Goal: Task Accomplishment & Management: Manage account settings

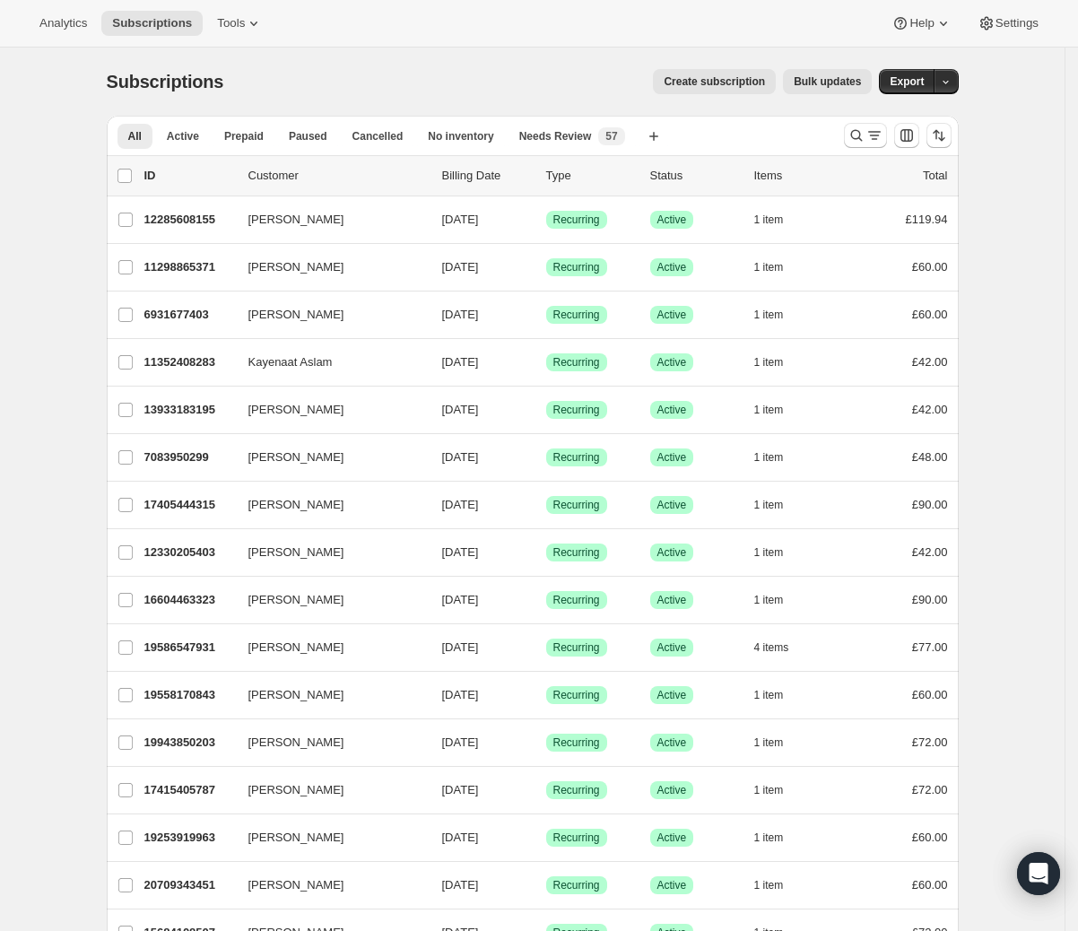
click at [837, 138] on div "All Active Prepaid Paused Cancelled No inventory Needs Review More views All Ac…" at bounding box center [533, 135] width 852 height 39
click at [845, 137] on div at bounding box center [898, 135] width 122 height 36
click at [862, 134] on icon "Search and filter results" at bounding box center [856, 136] width 12 height 12
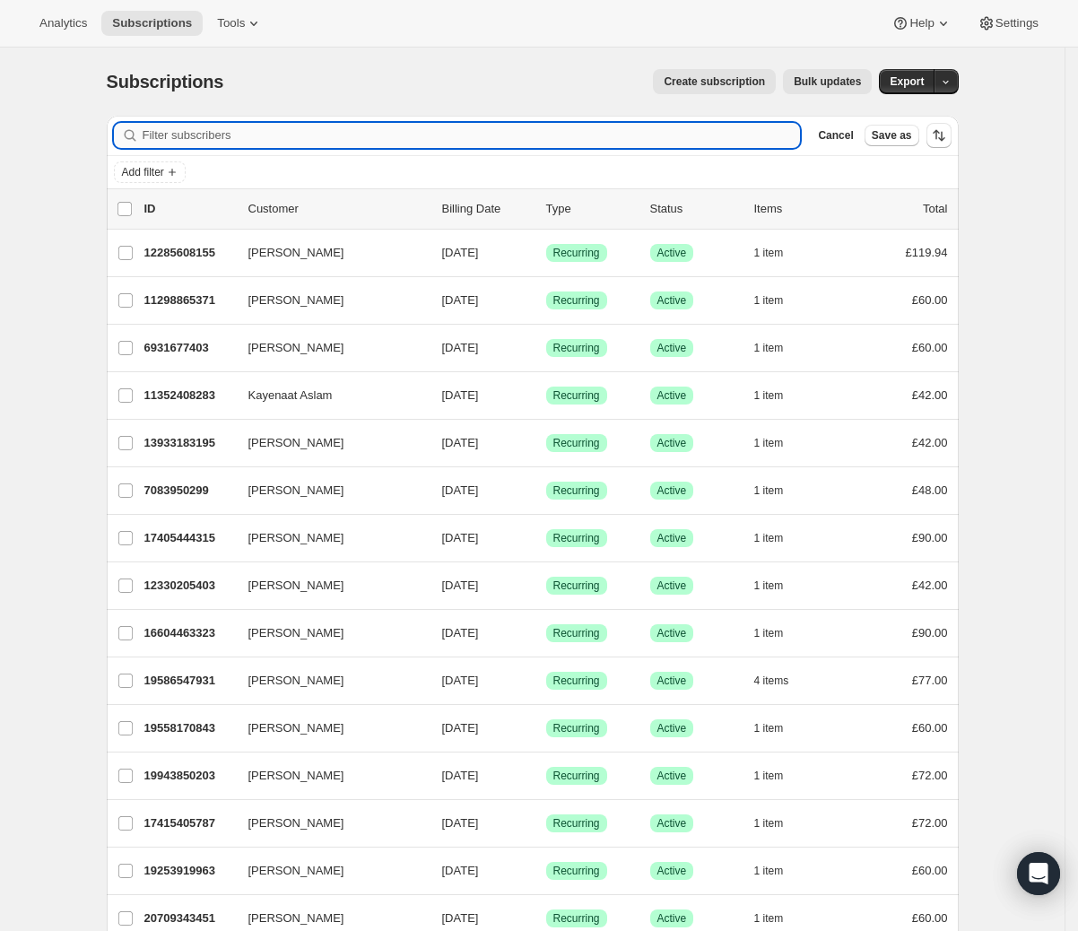
click at [380, 143] on input "Filter subscribers" at bounding box center [472, 135] width 658 height 25
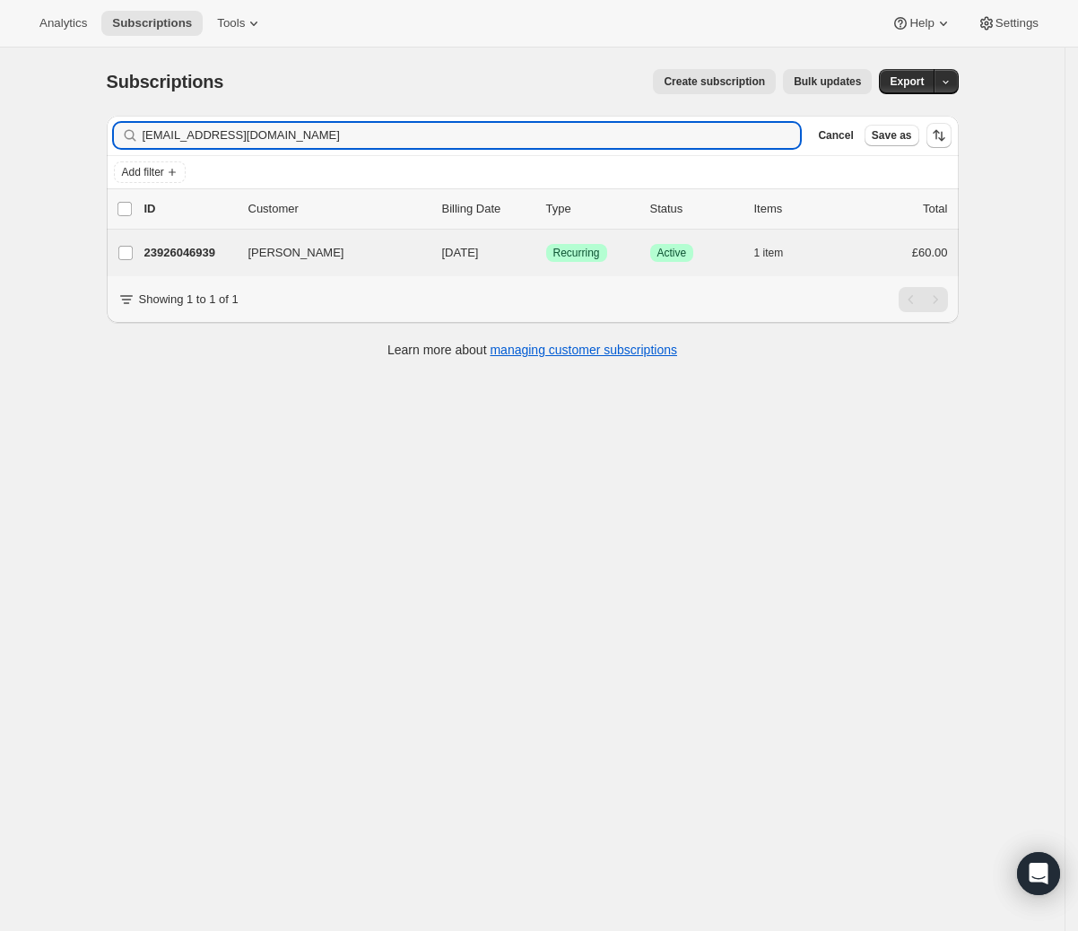
type input "[EMAIL_ADDRESS][DOMAIN_NAME]"
click at [395, 238] on div "[PERSON_NAME] 23926046939 [PERSON_NAME] [DATE] Success Recurring Success Active…" at bounding box center [533, 253] width 852 height 47
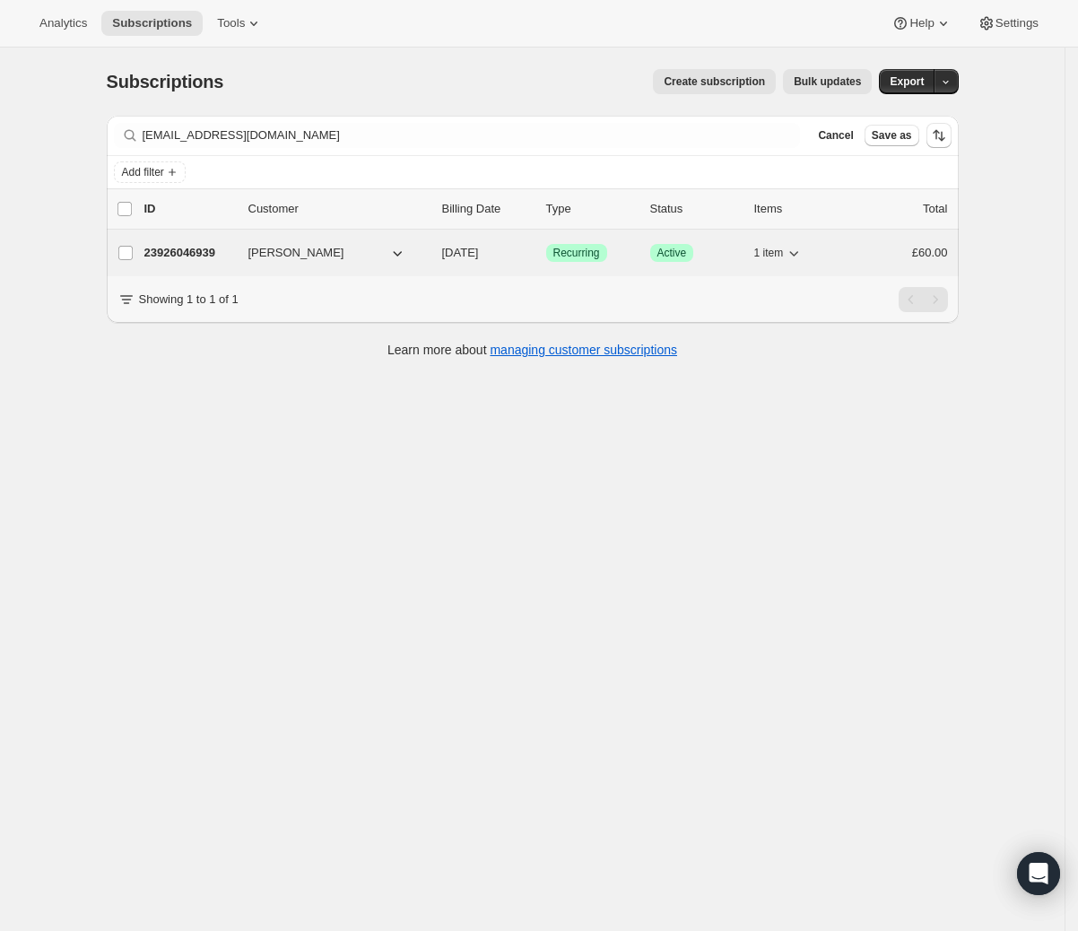
click at [455, 249] on span "[DATE]" at bounding box center [460, 252] width 37 height 13
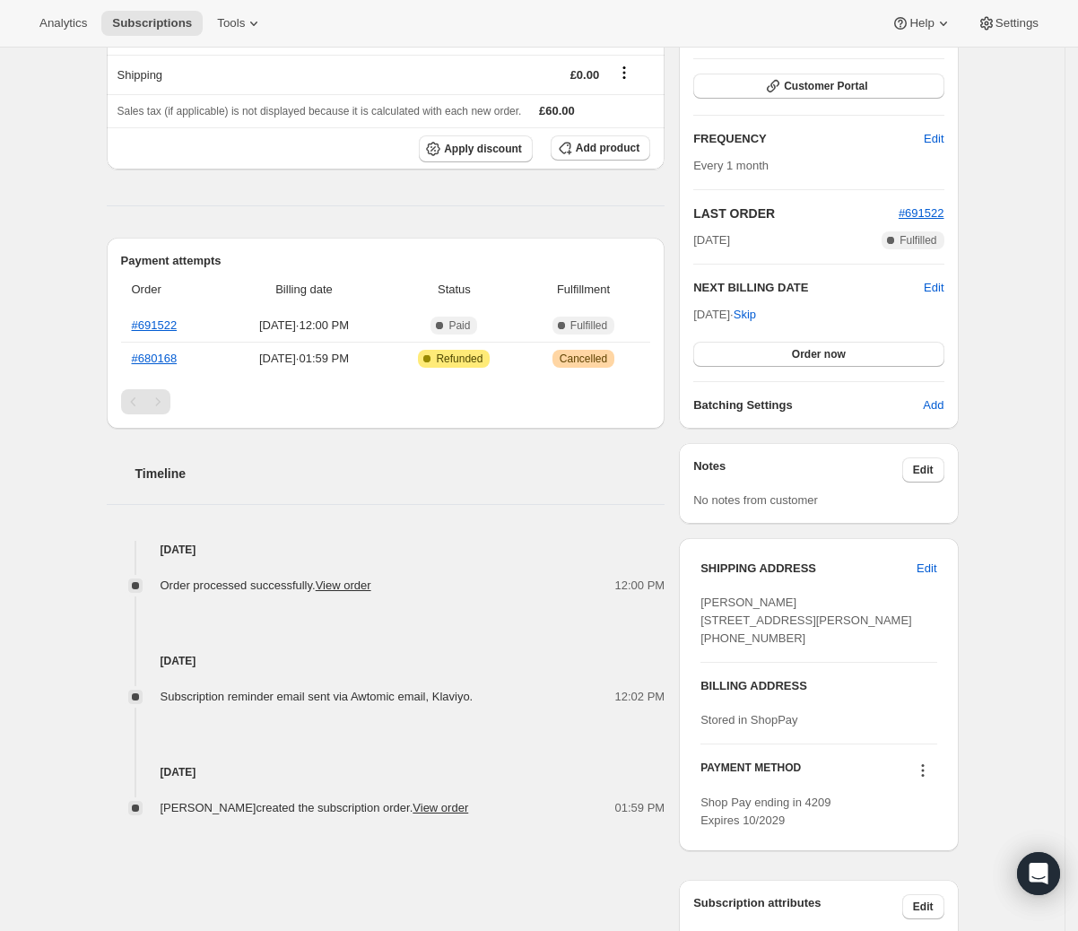
scroll to position [365, 0]
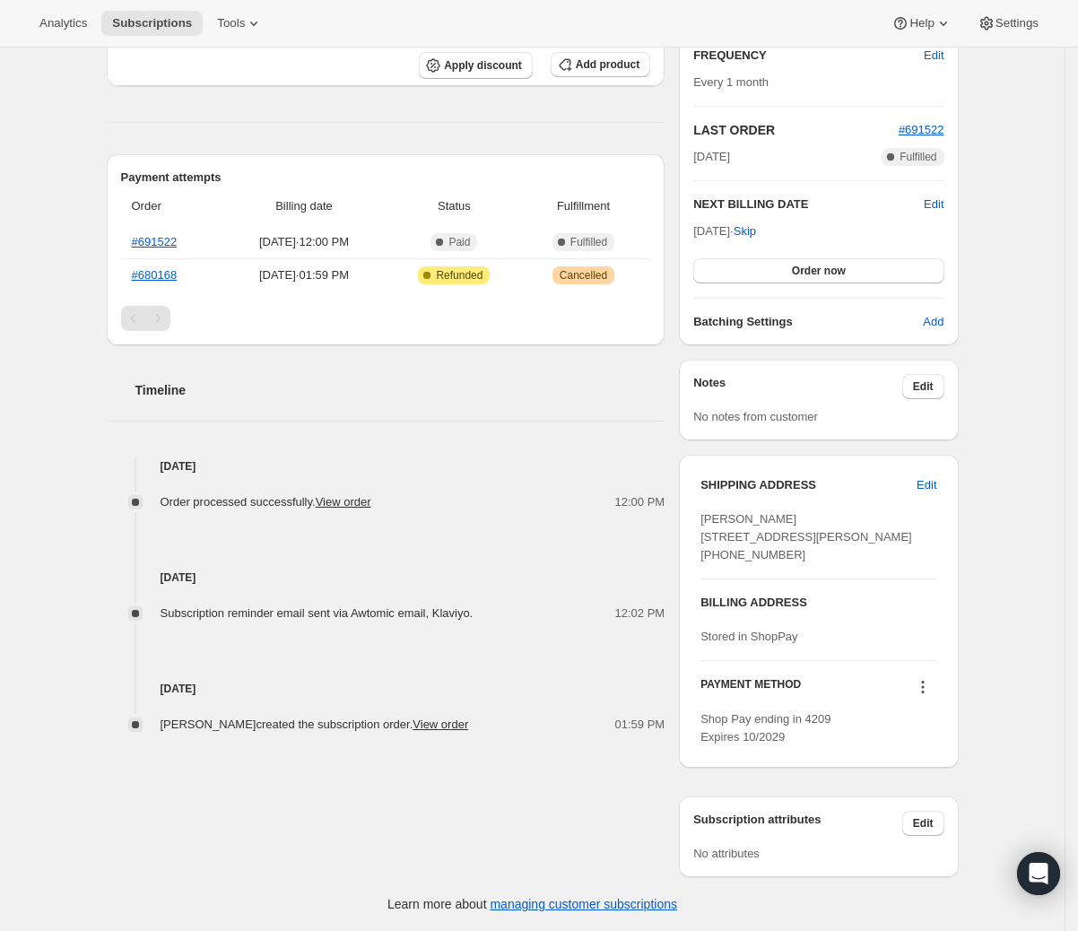
drag, startPoint x: 171, startPoint y: 644, endPoint x: 310, endPoint y: 650, distance: 139.1
click at [310, 650] on div "[DATE] [PERSON_NAME] created the subscription order. View order 01:59 PM" at bounding box center [386, 677] width 559 height 111
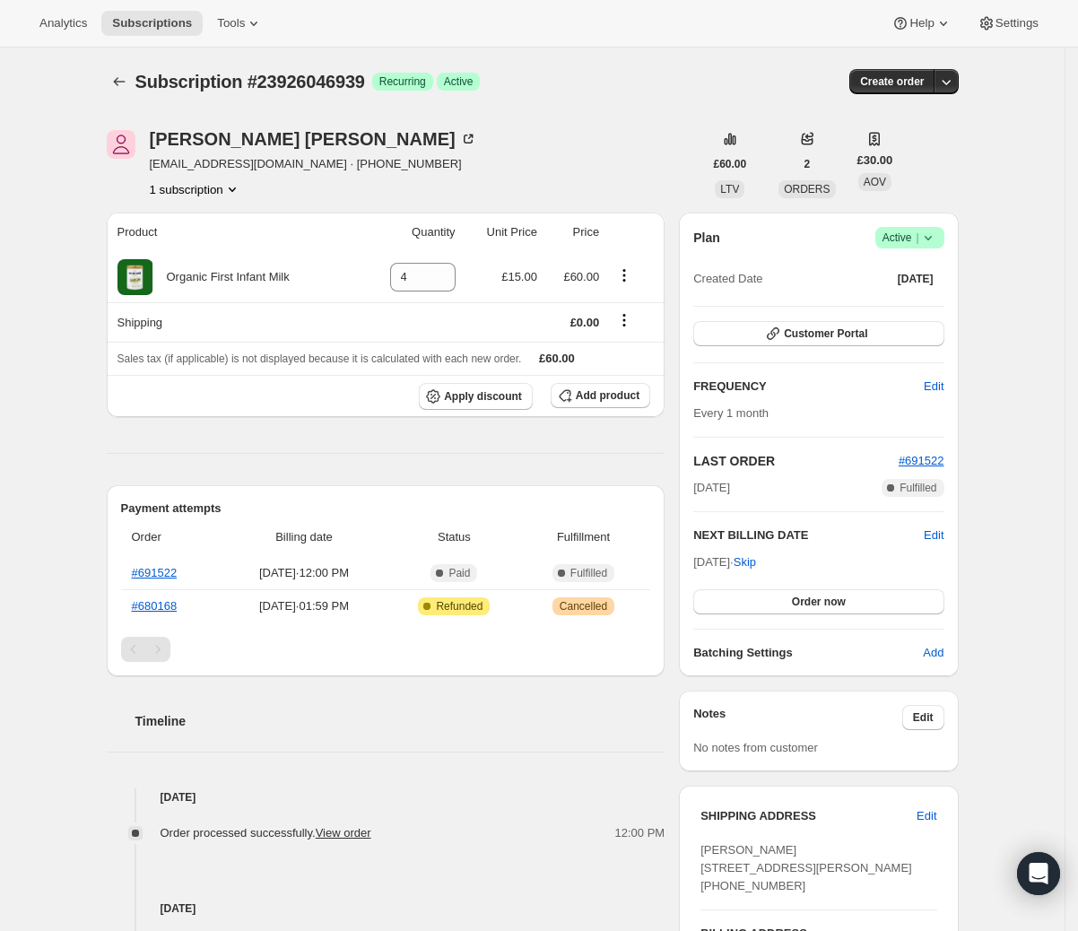
click at [203, 187] on button "1 subscription" at bounding box center [195, 189] width 91 height 18
click at [932, 242] on icon at bounding box center [928, 238] width 18 height 18
drag, startPoint x: 900, startPoint y: 270, endPoint x: 945, endPoint y: 307, distance: 58.7
click at [945, 307] on ul "Pause subscription Cancel subscription" at bounding box center [911, 287] width 112 height 59
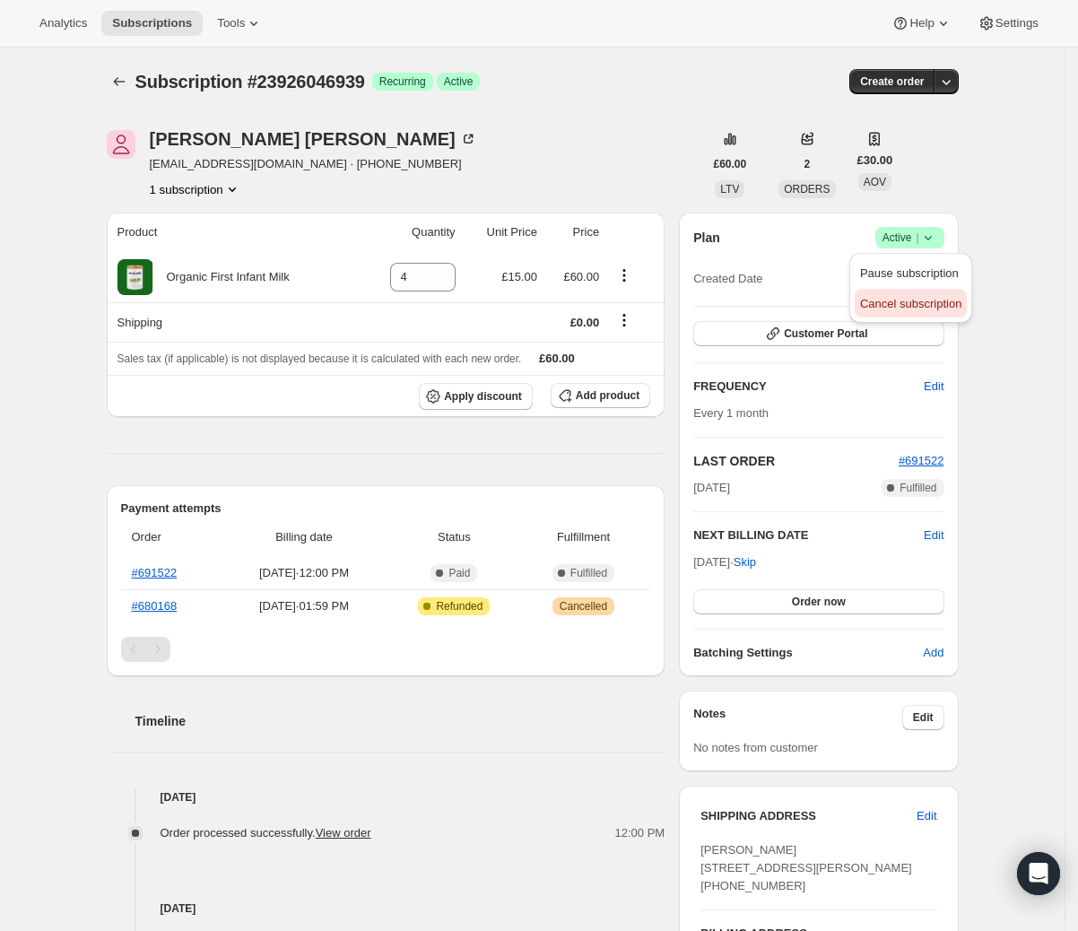
click at [945, 308] on span "Cancel subscription" at bounding box center [910, 303] width 101 height 13
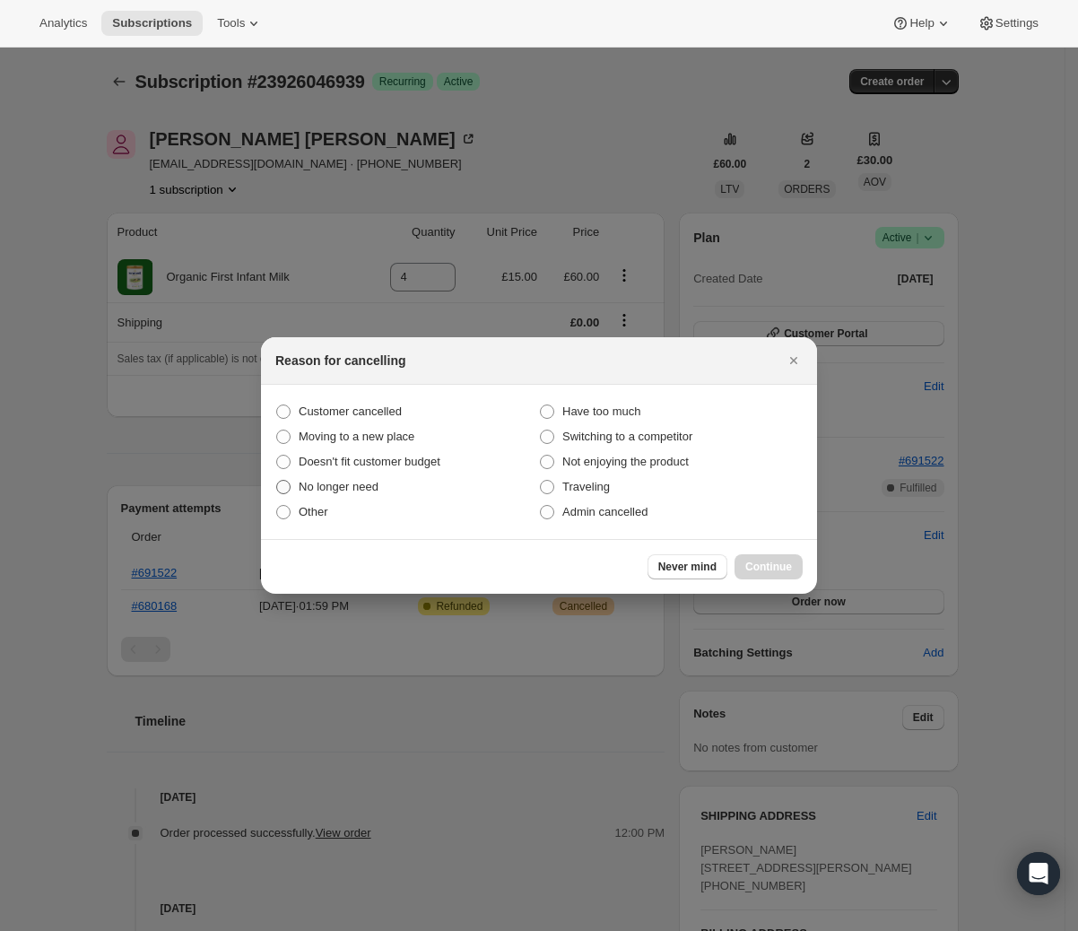
click at [337, 488] on span "No longer need" at bounding box center [339, 486] width 80 height 13
click at [277, 481] on input "No longer need" at bounding box center [276, 480] width 1 height 1
radio input "true"
click at [771, 561] on span "Continue" at bounding box center [768, 567] width 47 height 14
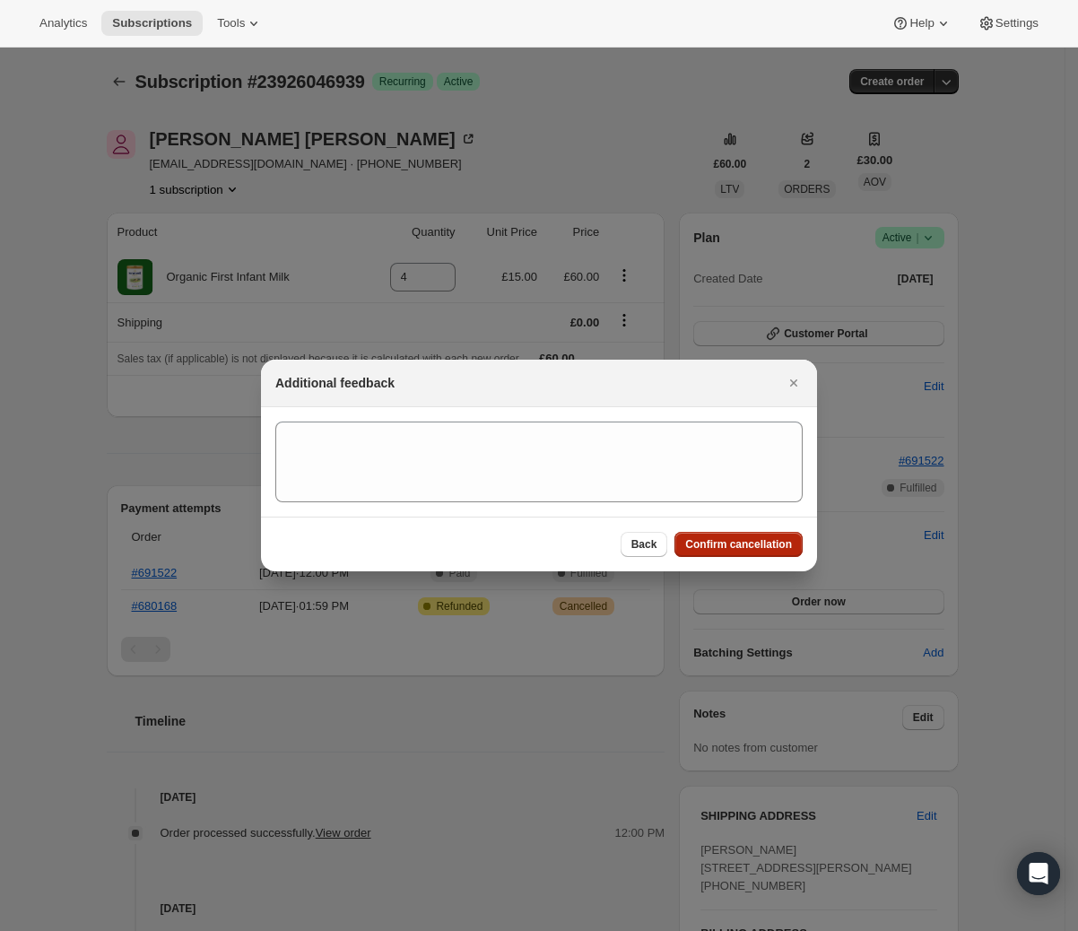
click at [771, 546] on span "Confirm cancellation" at bounding box center [738, 544] width 107 height 14
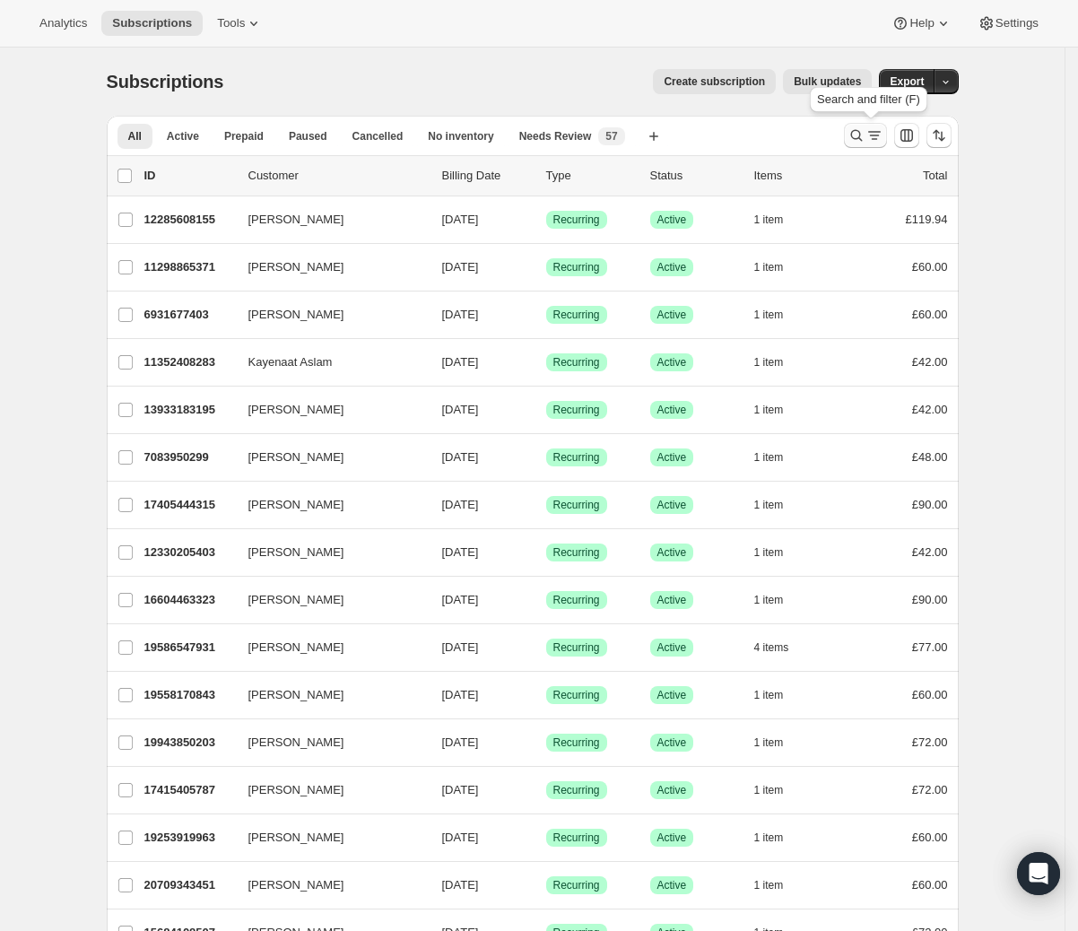
click at [856, 133] on icon "Search and filter results" at bounding box center [856, 135] width 18 height 18
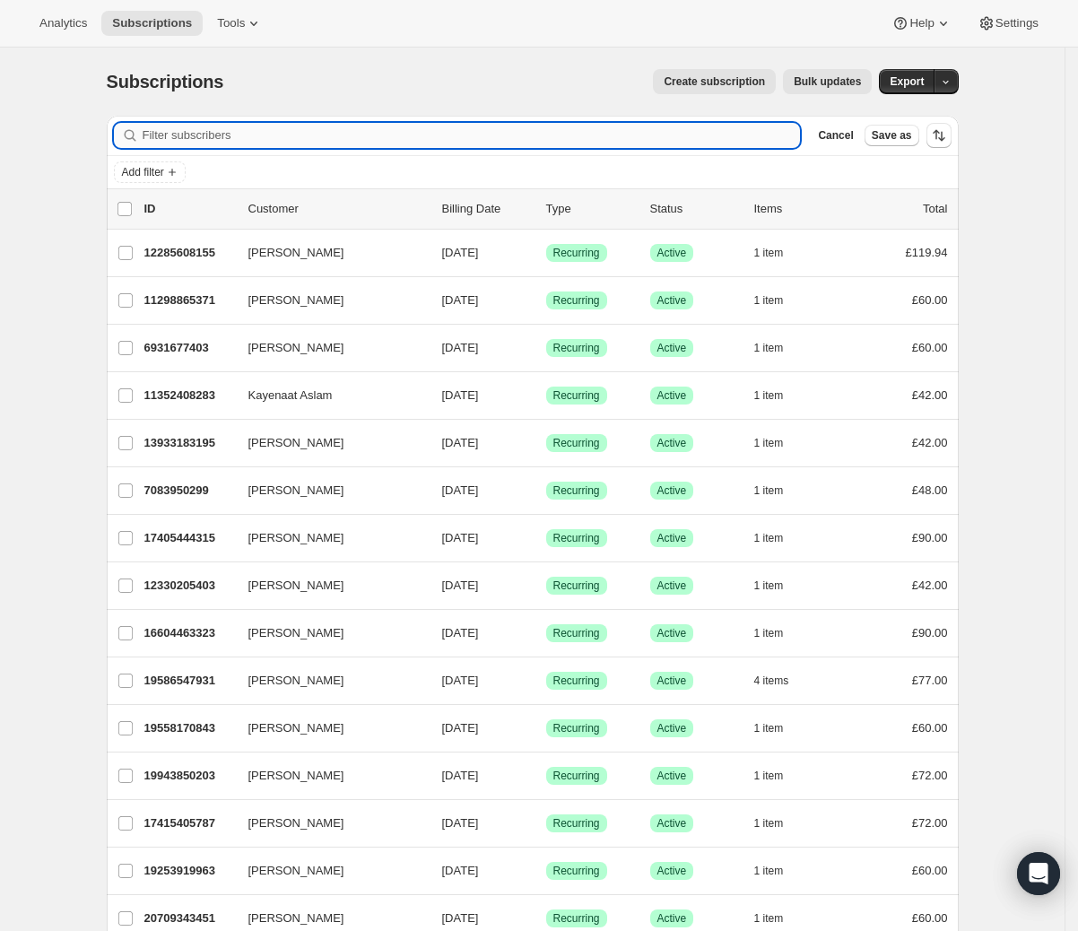
click at [613, 139] on input "Filter subscribers" at bounding box center [472, 135] width 658 height 25
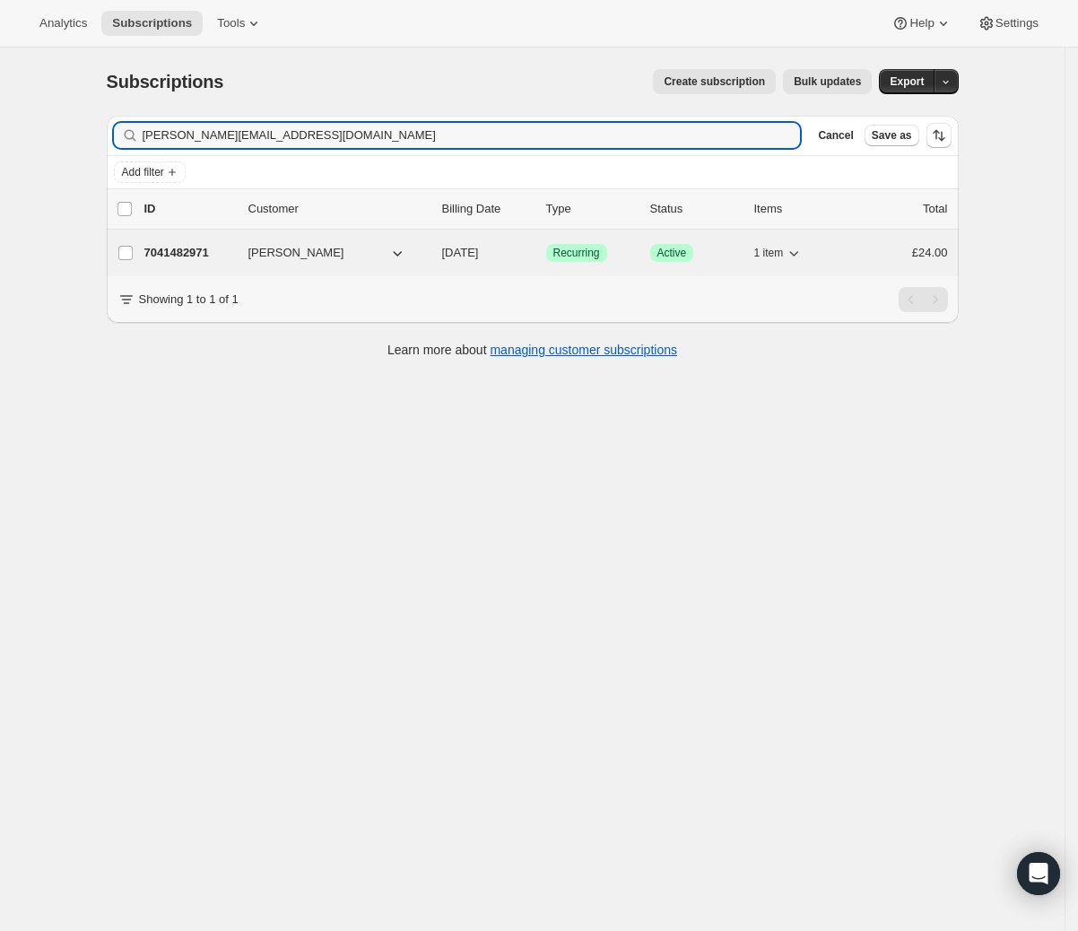
type input "katerina_kollia@hotmail.com"
click at [479, 248] on span "10/30/2025" at bounding box center [460, 252] width 37 height 13
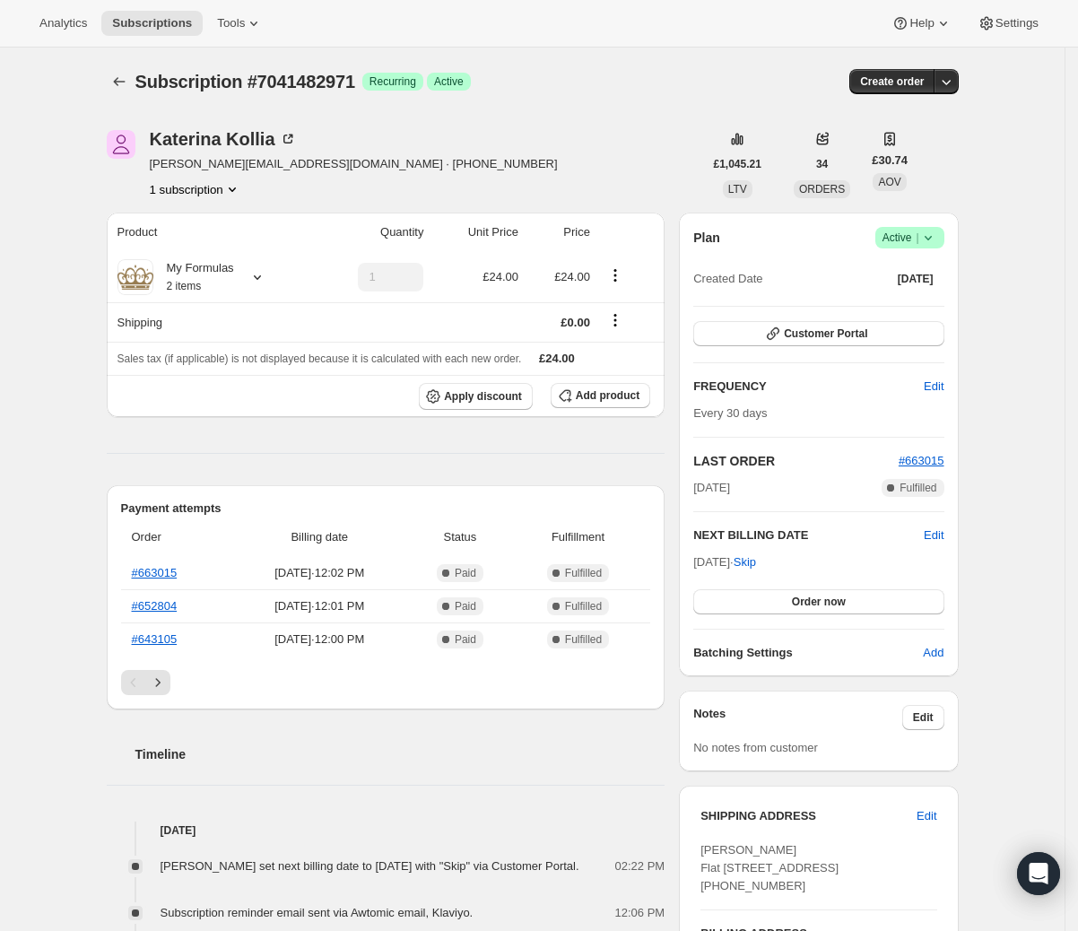
click at [936, 244] on icon at bounding box center [928, 238] width 18 height 18
click at [901, 309] on span "Cancel subscription" at bounding box center [910, 303] width 101 height 13
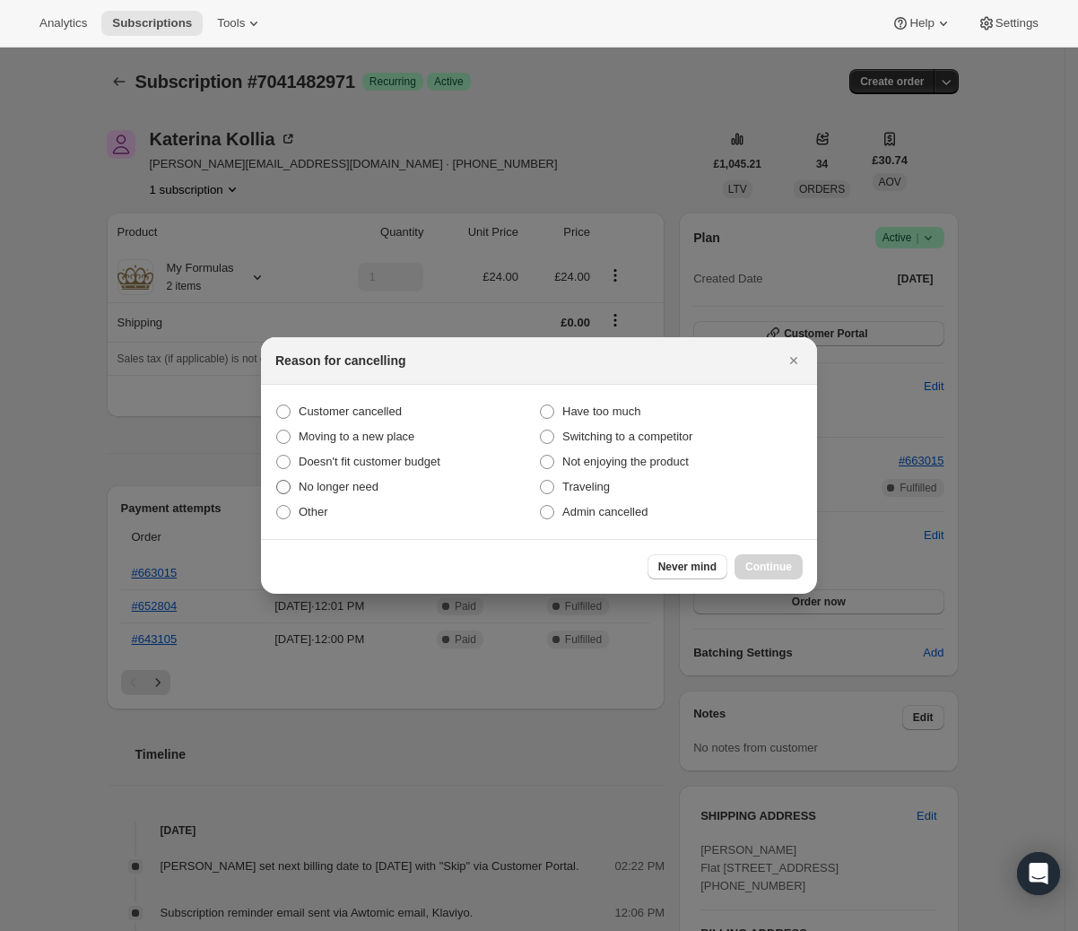
click at [365, 484] on span "No longer need" at bounding box center [339, 486] width 80 height 13
click at [277, 481] on input "No longer need" at bounding box center [276, 480] width 1 height 1
radio input "true"
click at [758, 560] on span "Continue" at bounding box center [768, 567] width 47 height 14
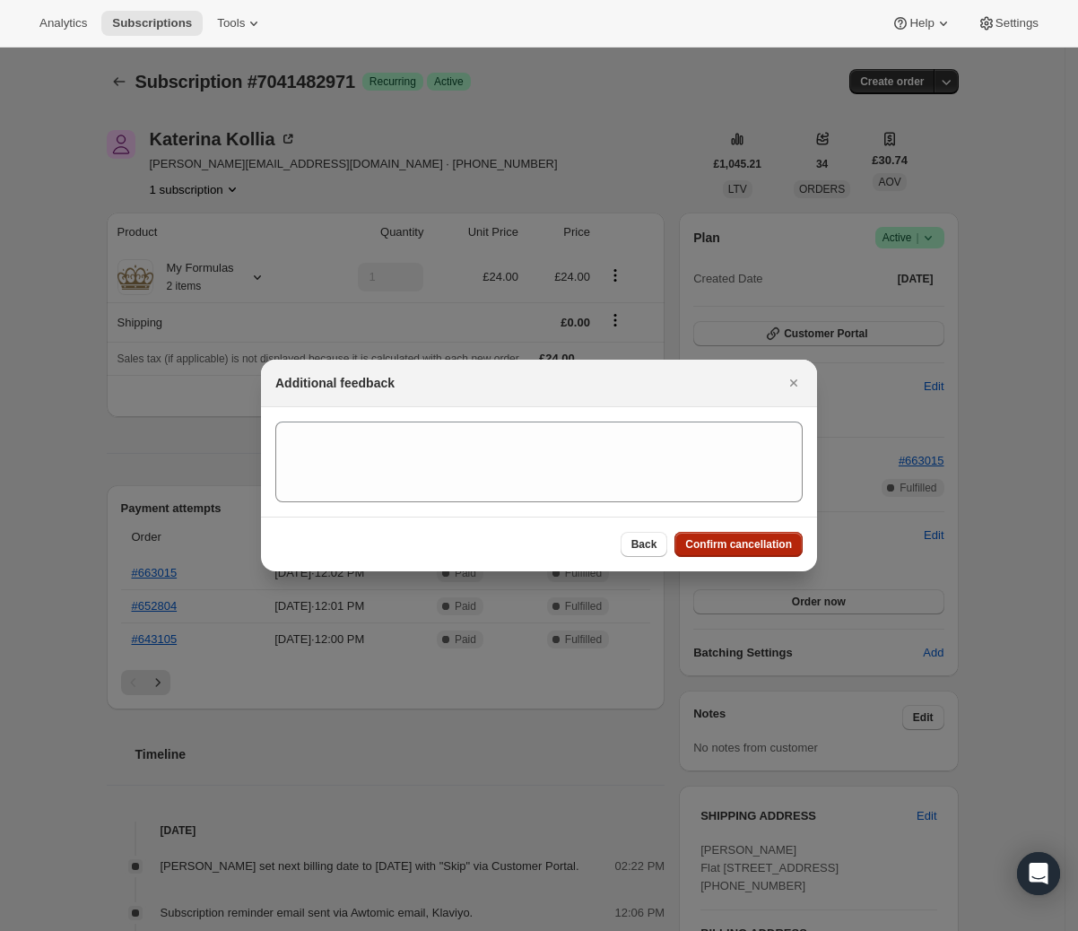
click at [758, 560] on div "Back Confirm cancellation" at bounding box center [539, 544] width 556 height 55
click at [758, 550] on span "Confirm cancellation" at bounding box center [738, 544] width 107 height 14
